Goal: Task Accomplishment & Management: Complete application form

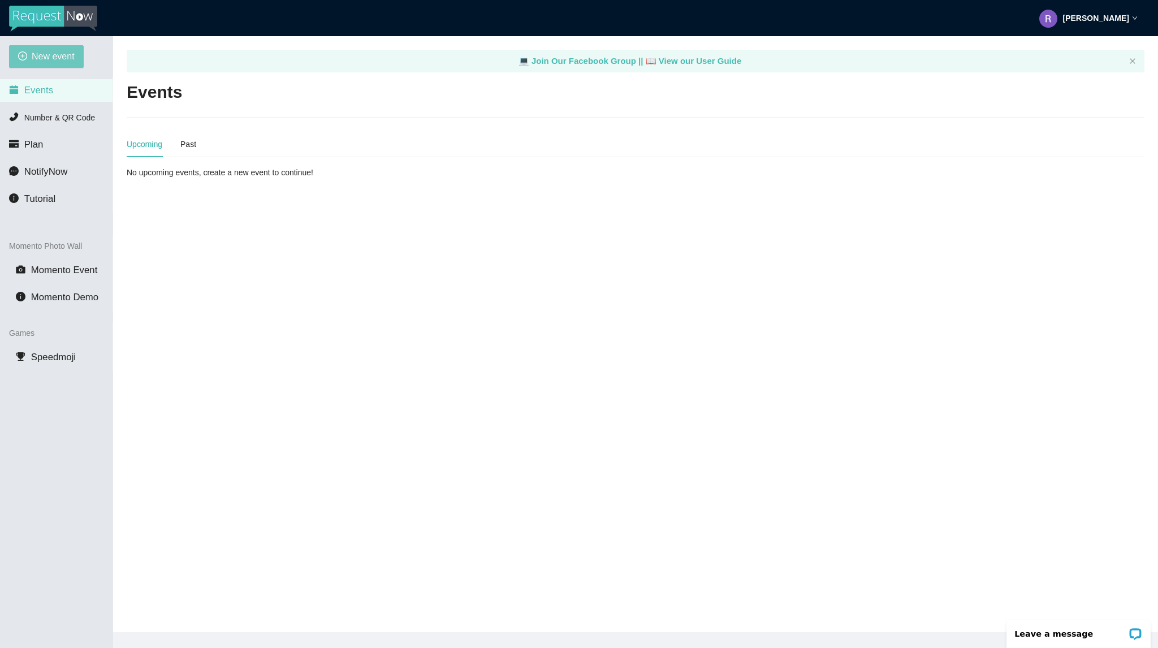
click at [70, 53] on span "New event" at bounding box center [53, 56] width 43 height 14
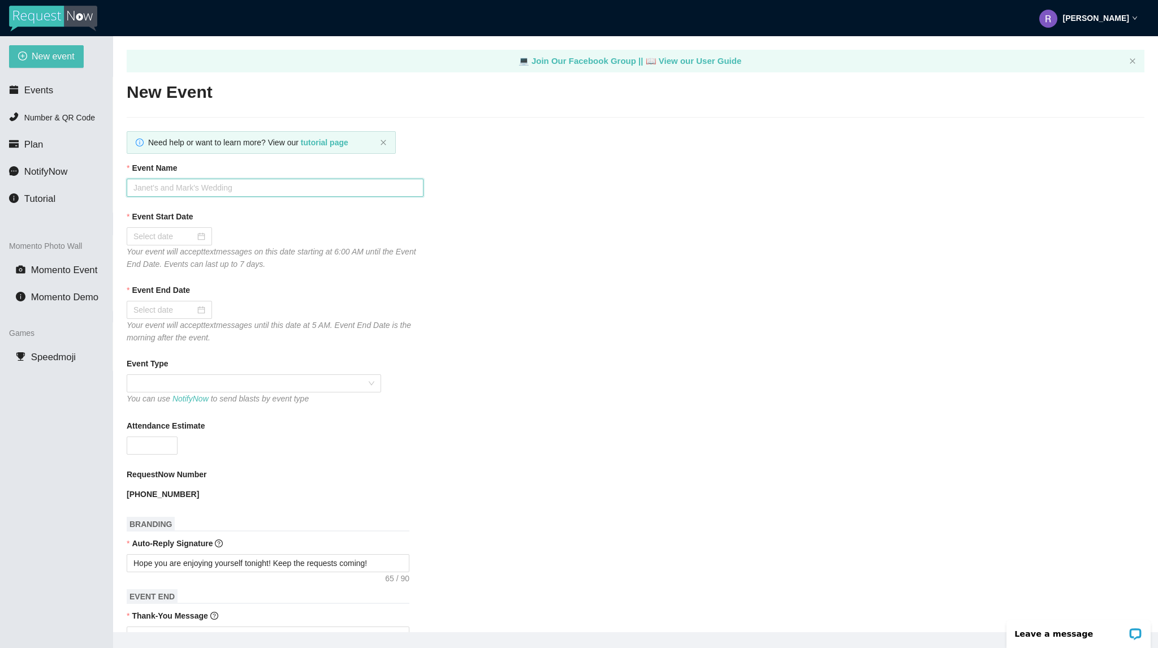
click at [358, 196] on input "Event Name" at bounding box center [275, 188] width 297 height 18
type input "Bourbon [DATE]"
click at [199, 240] on div at bounding box center [169, 236] width 72 height 12
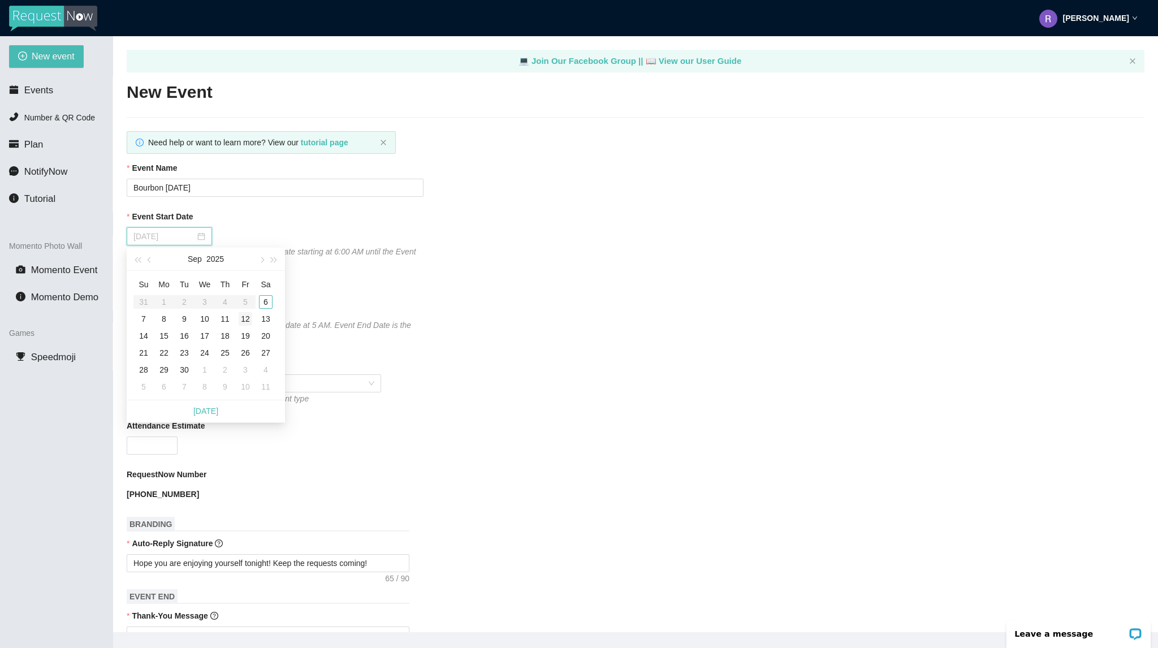
type input "[DATE]"
click at [260, 304] on div "6" at bounding box center [266, 302] width 14 height 14
type input "[DATE]"
drag, startPoint x: 164, startPoint y: 391, endPoint x: 161, endPoint y: 400, distance: 9.9
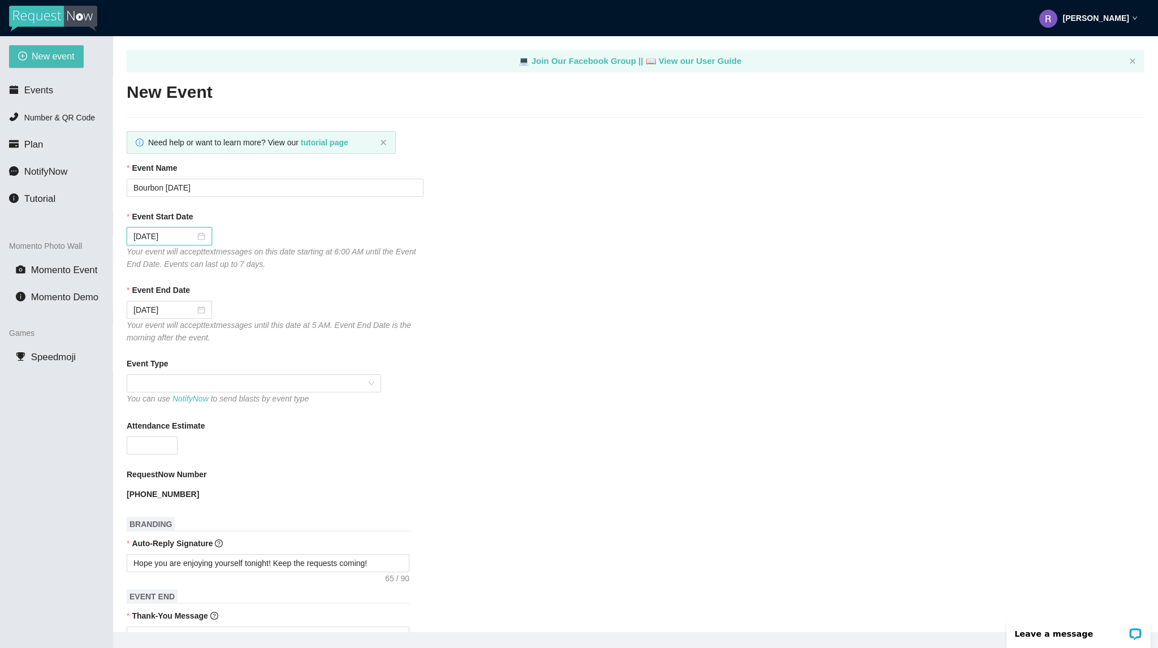
click at [162, 400] on div "You can use NotifyNow to send blasts by event type" at bounding box center [254, 390] width 254 height 32
click at [193, 372] on div "Event Type" at bounding box center [635, 365] width 1017 height 17
click at [193, 383] on span at bounding box center [253, 383] width 241 height 17
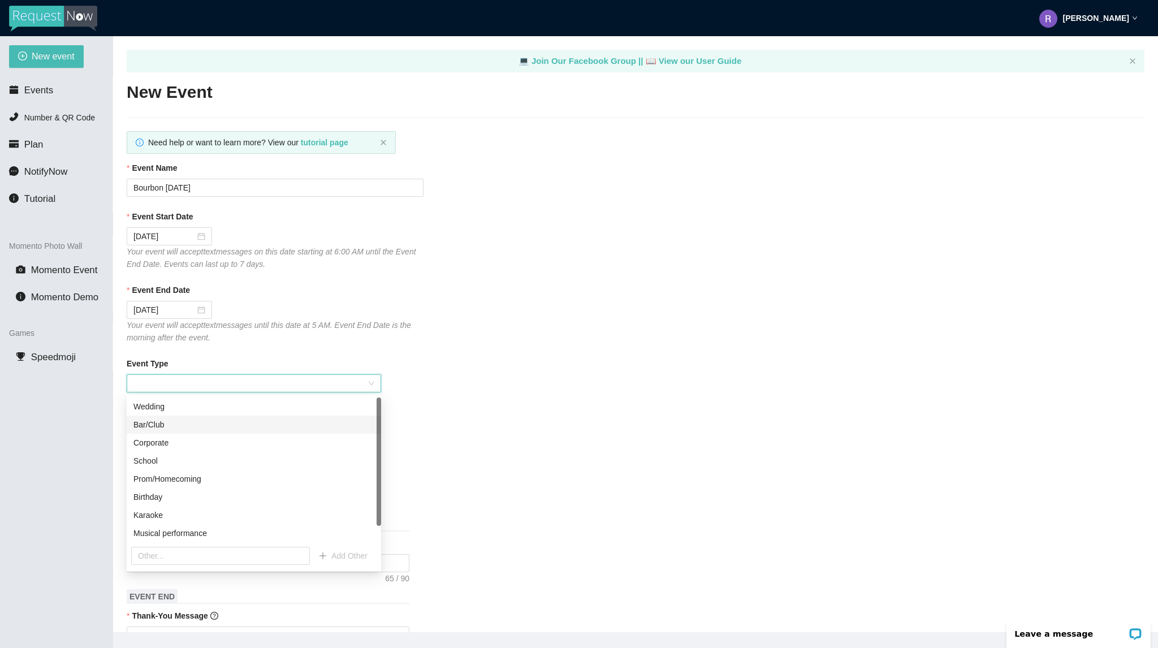
click at [184, 427] on div "Bar/Club" at bounding box center [253, 424] width 241 height 12
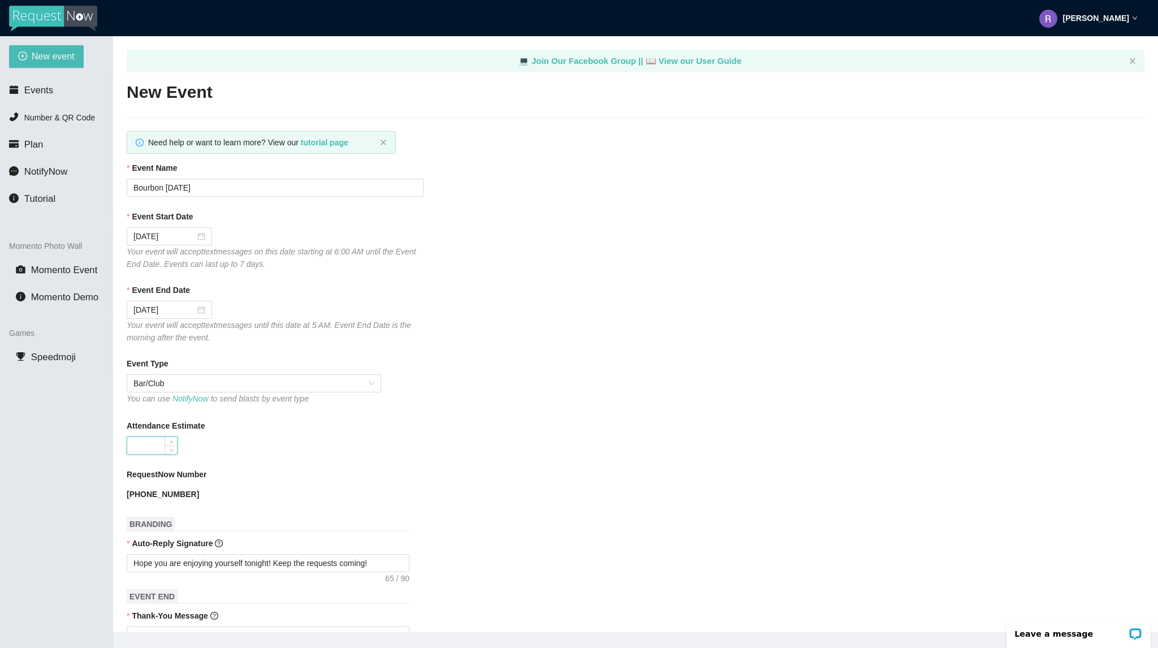
click at [161, 441] on input "Attendance Estimate" at bounding box center [152, 445] width 50 height 17
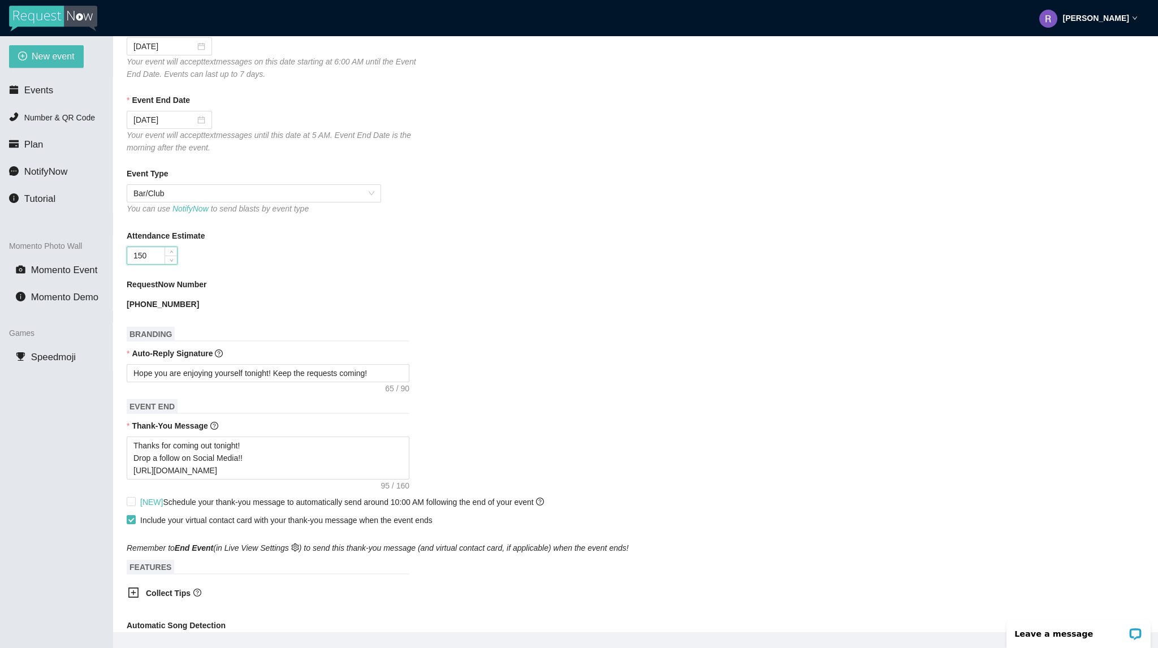
scroll to position [226, 0]
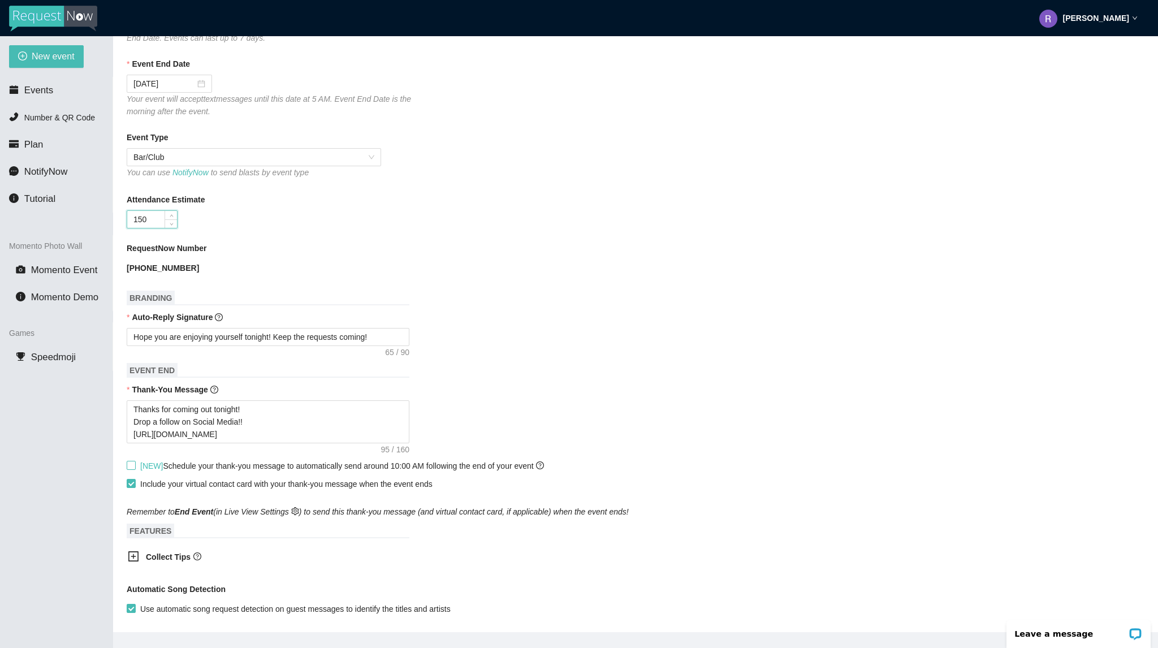
type input "150"
click at [133, 470] on span at bounding box center [131, 465] width 9 height 9
click at [133, 469] on input "[NEW] Schedule your thank-you message to automatically send around 10:00 AM fol…" at bounding box center [131, 465] width 8 height 8
checkbox input "true"
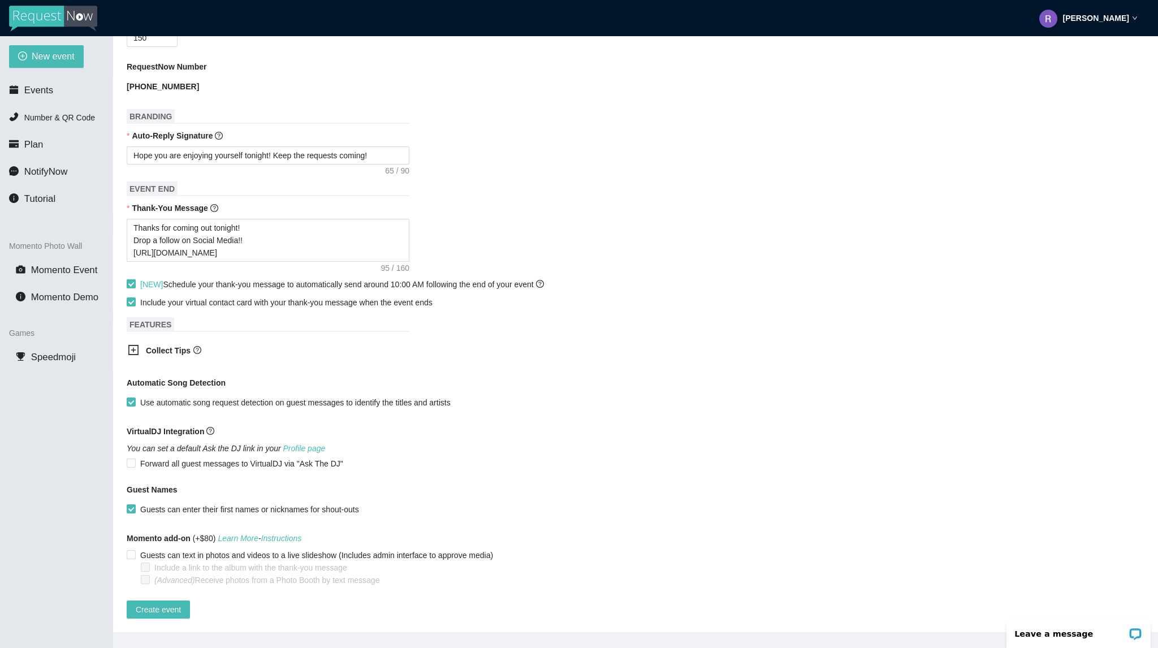
scroll to position [418, 0]
click at [167, 612] on main "💻 Join Our Facebook Group || 📖 View our User Guide New Event Need help or want …" at bounding box center [635, 334] width 1045 height 596
click at [171, 603] on span "Create event" at bounding box center [158, 609] width 45 height 12
